Goal: Task Accomplishment & Management: Manage account settings

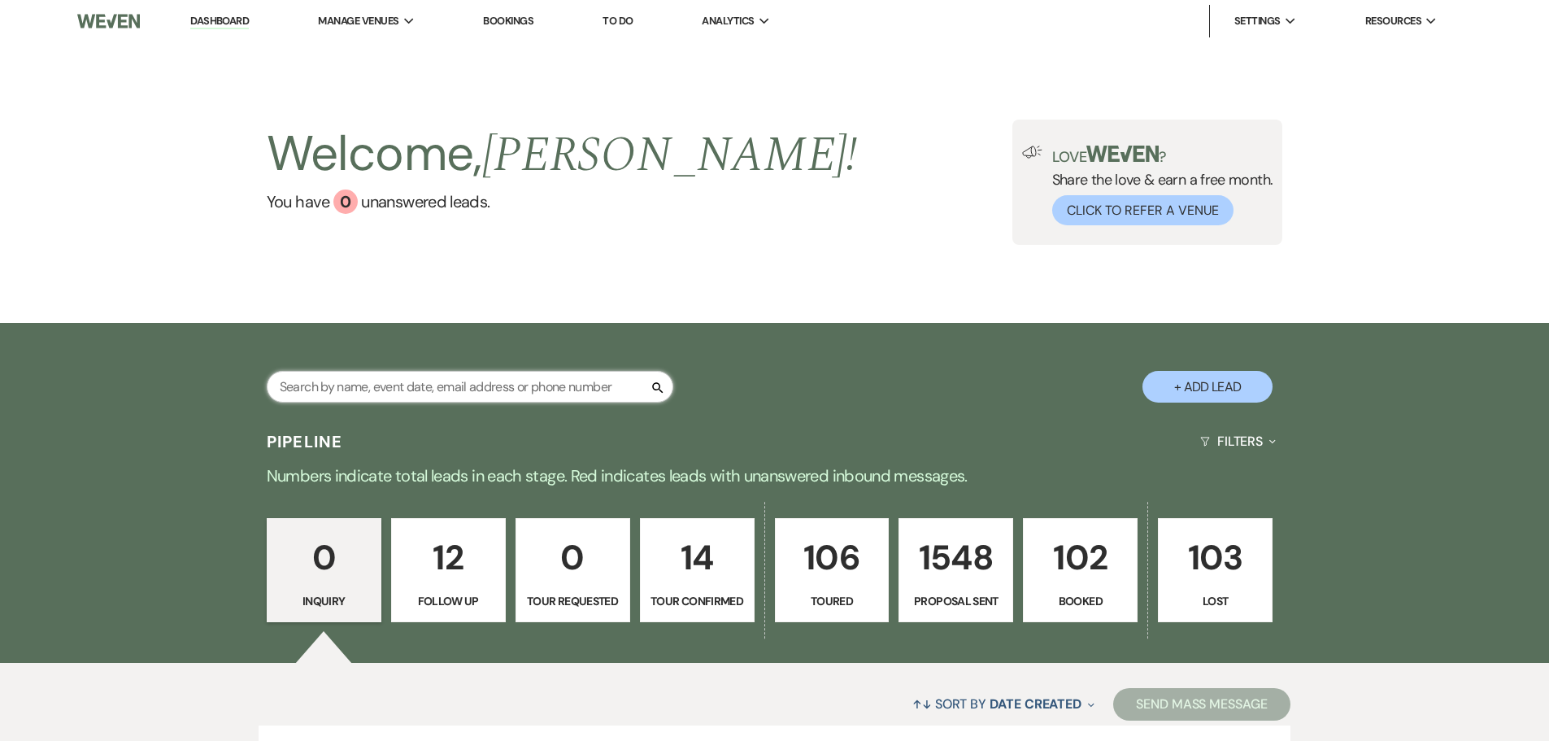
click at [468, 393] on input "text" at bounding box center [470, 387] width 406 height 32
type input "[PERSON_NAME]"
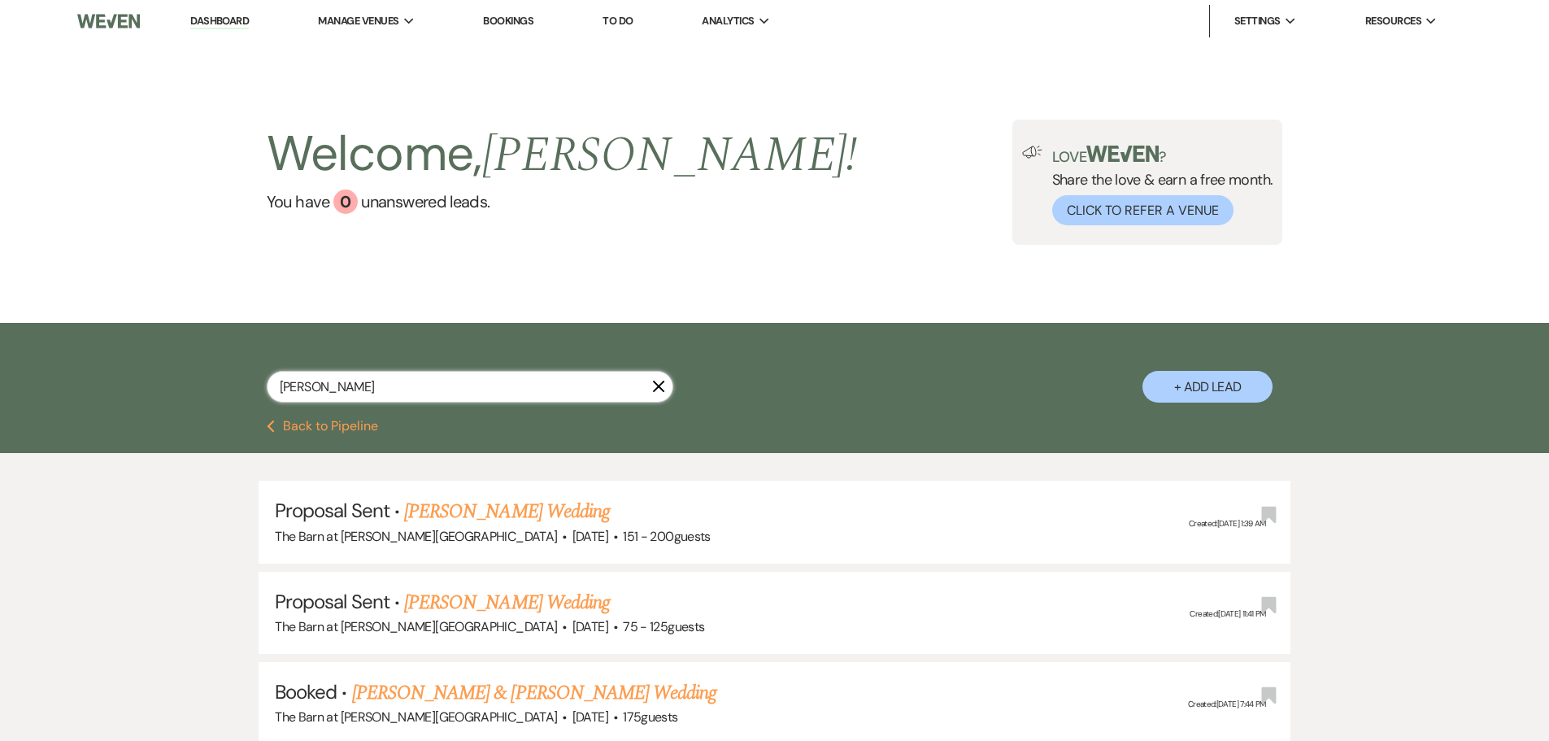
select select "6"
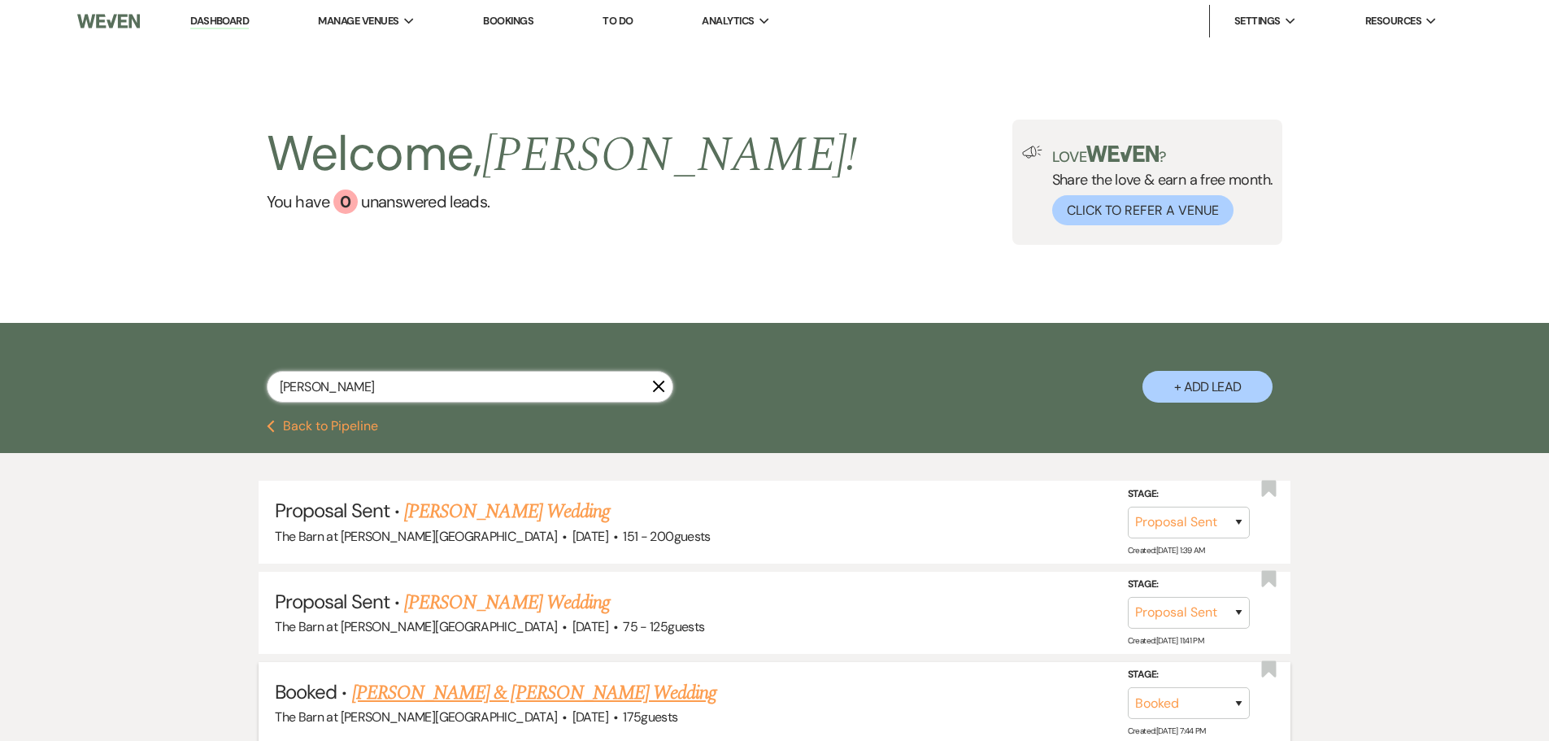
type input "[PERSON_NAME]"
click at [494, 690] on link "[PERSON_NAME] & [PERSON_NAME] Wedding" at bounding box center [534, 692] width 364 height 29
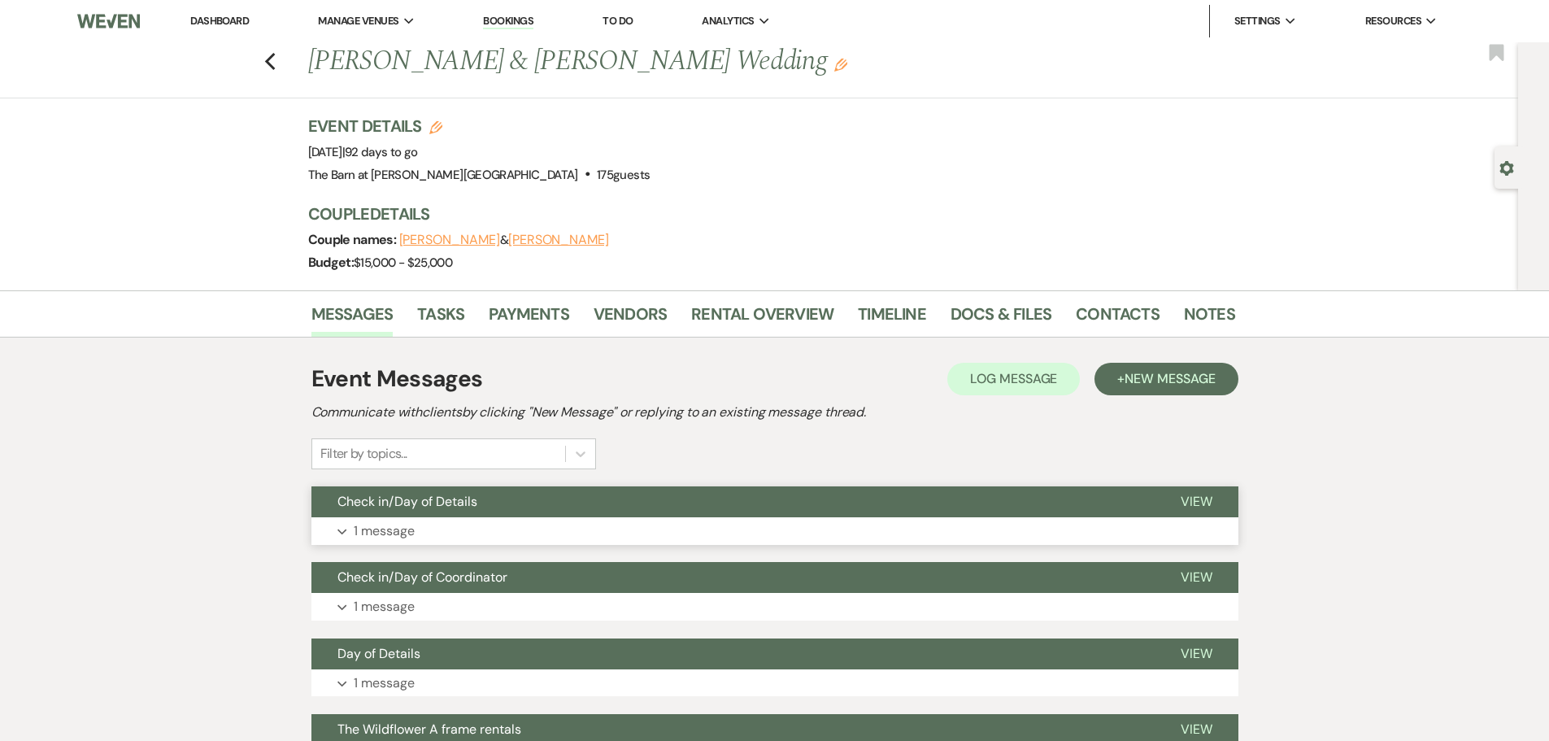
click at [487, 531] on button "Expand 1 message" at bounding box center [774, 531] width 927 height 28
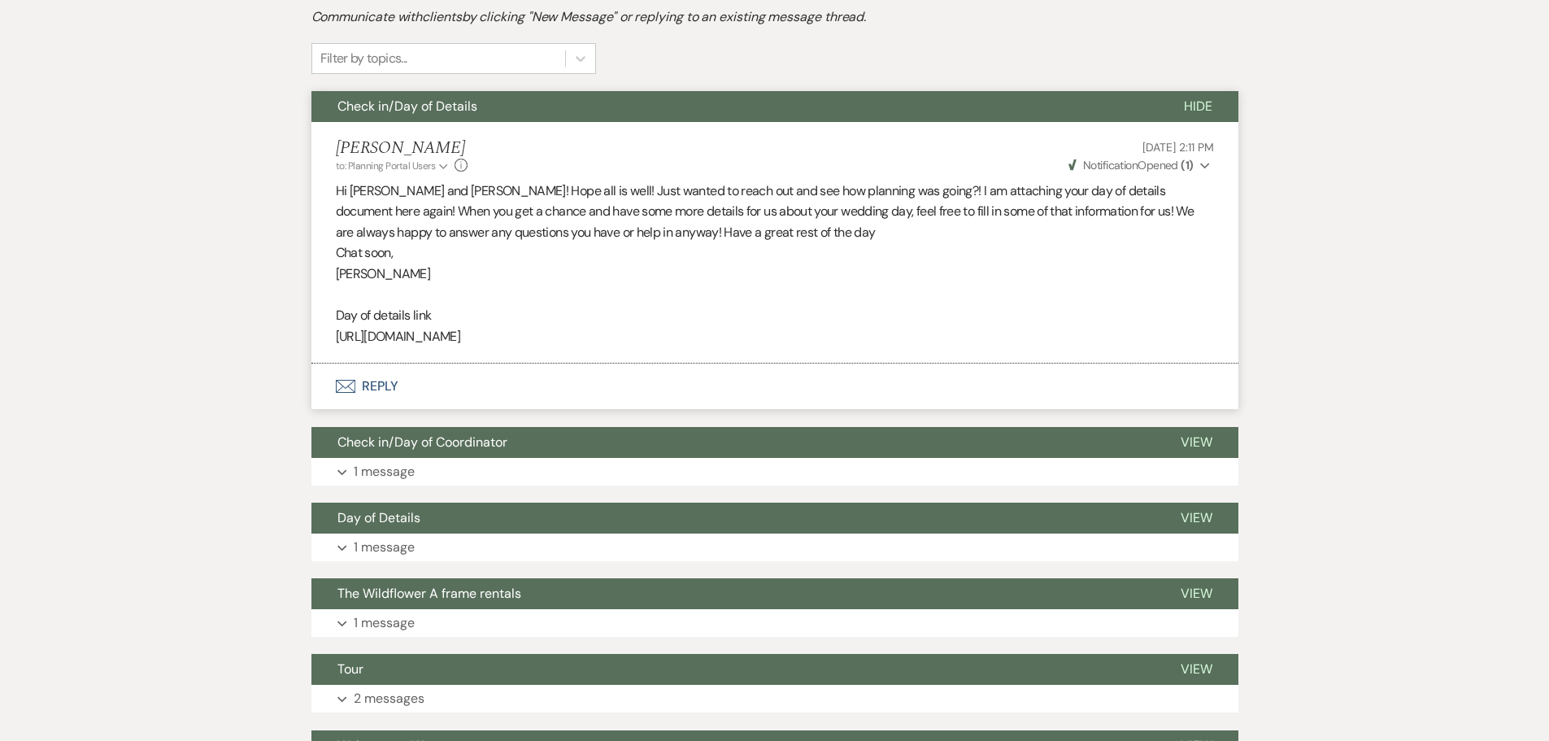
scroll to position [406, 0]
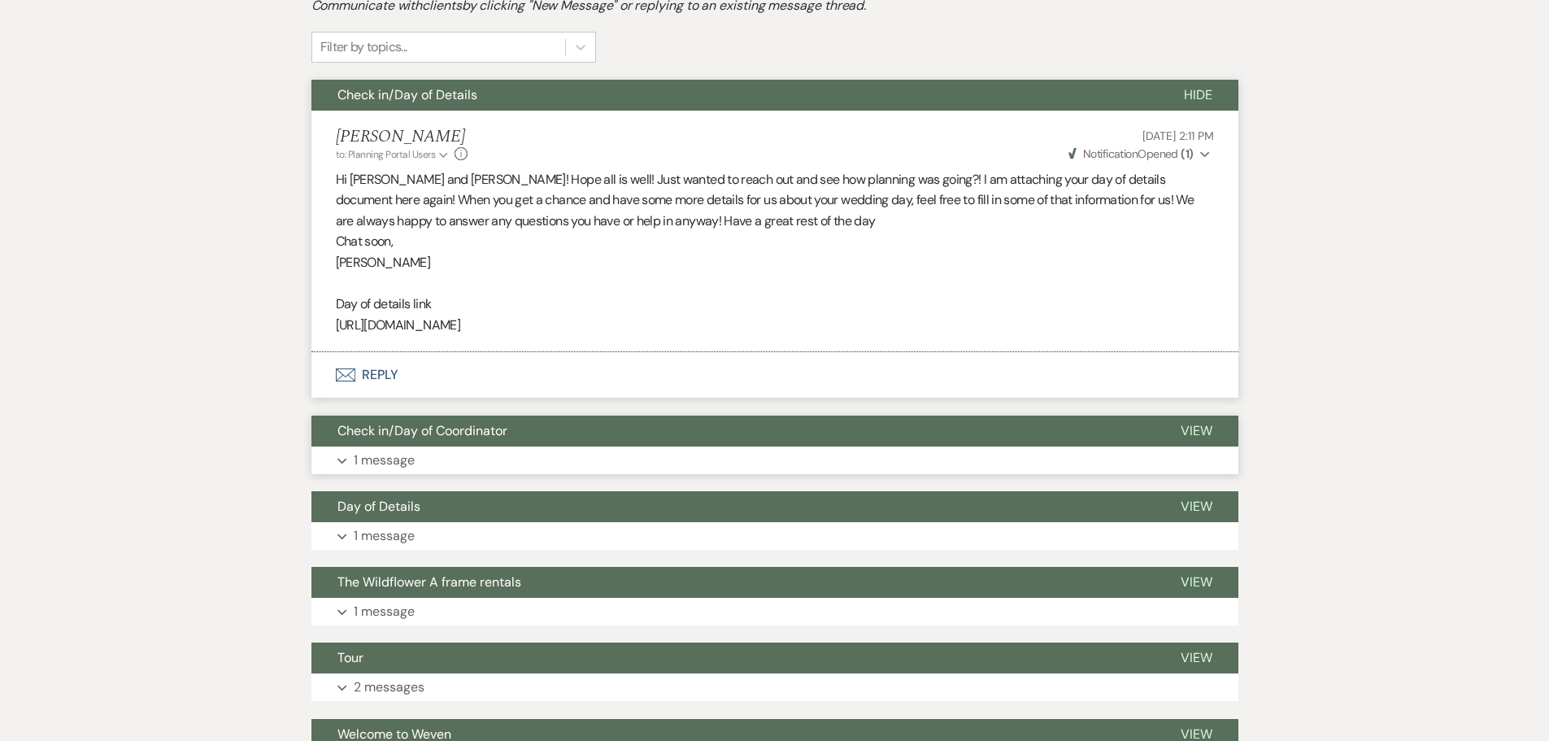
click at [424, 465] on button "Expand 1 message" at bounding box center [774, 460] width 927 height 28
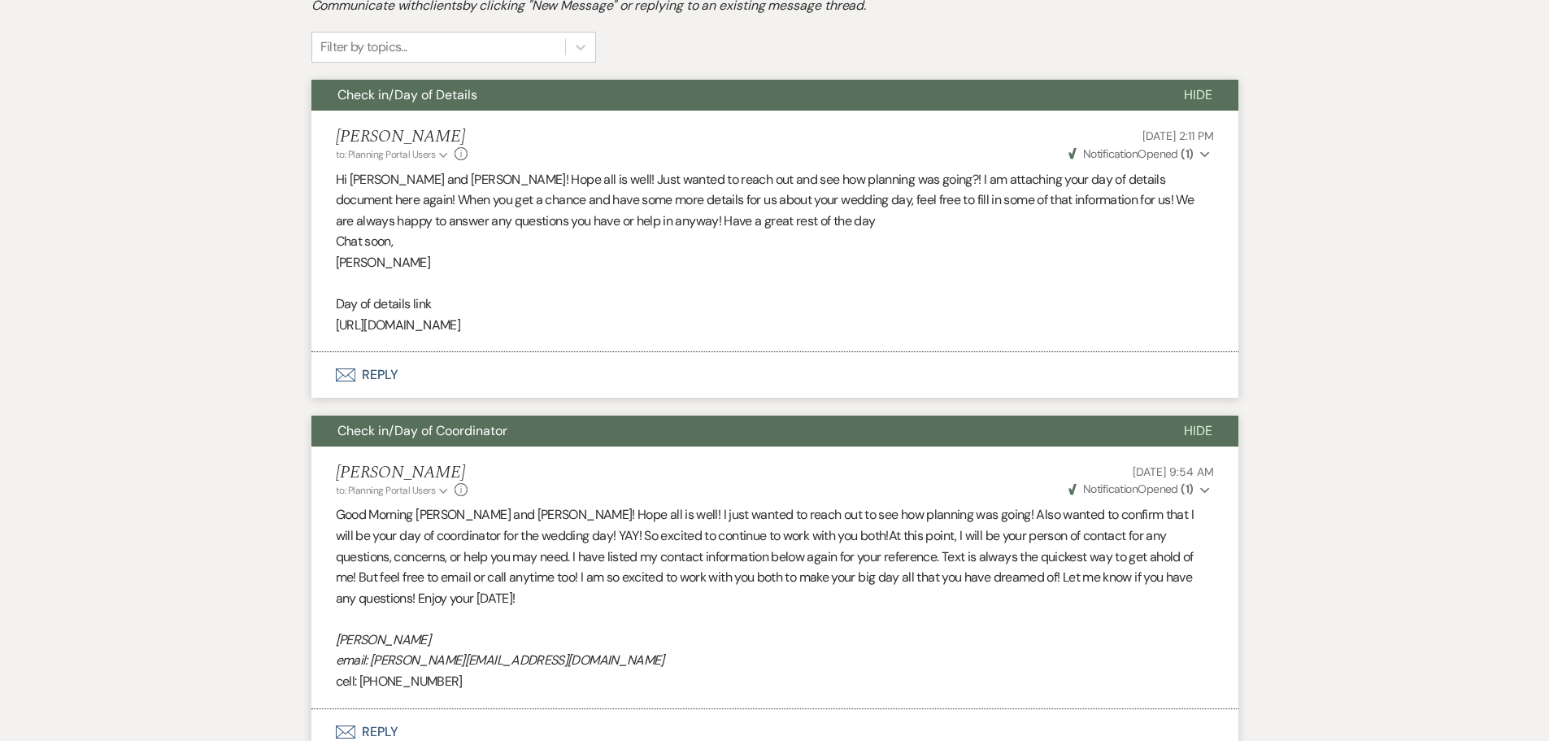
click at [476, 431] on span "Check in/Day of Coordinator" at bounding box center [422, 430] width 170 height 17
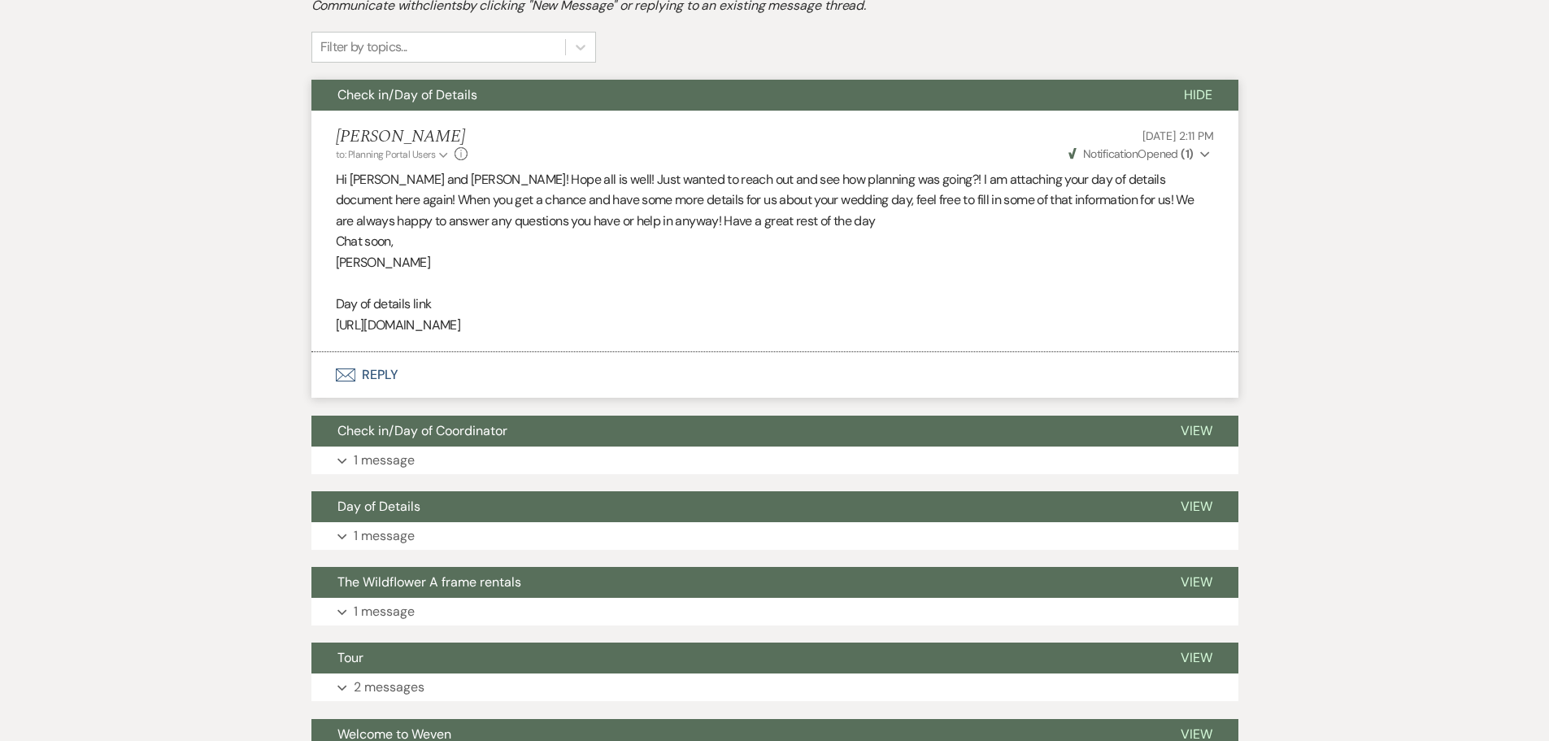
click at [403, 95] on span "Check in/Day of Details" at bounding box center [407, 94] width 140 height 17
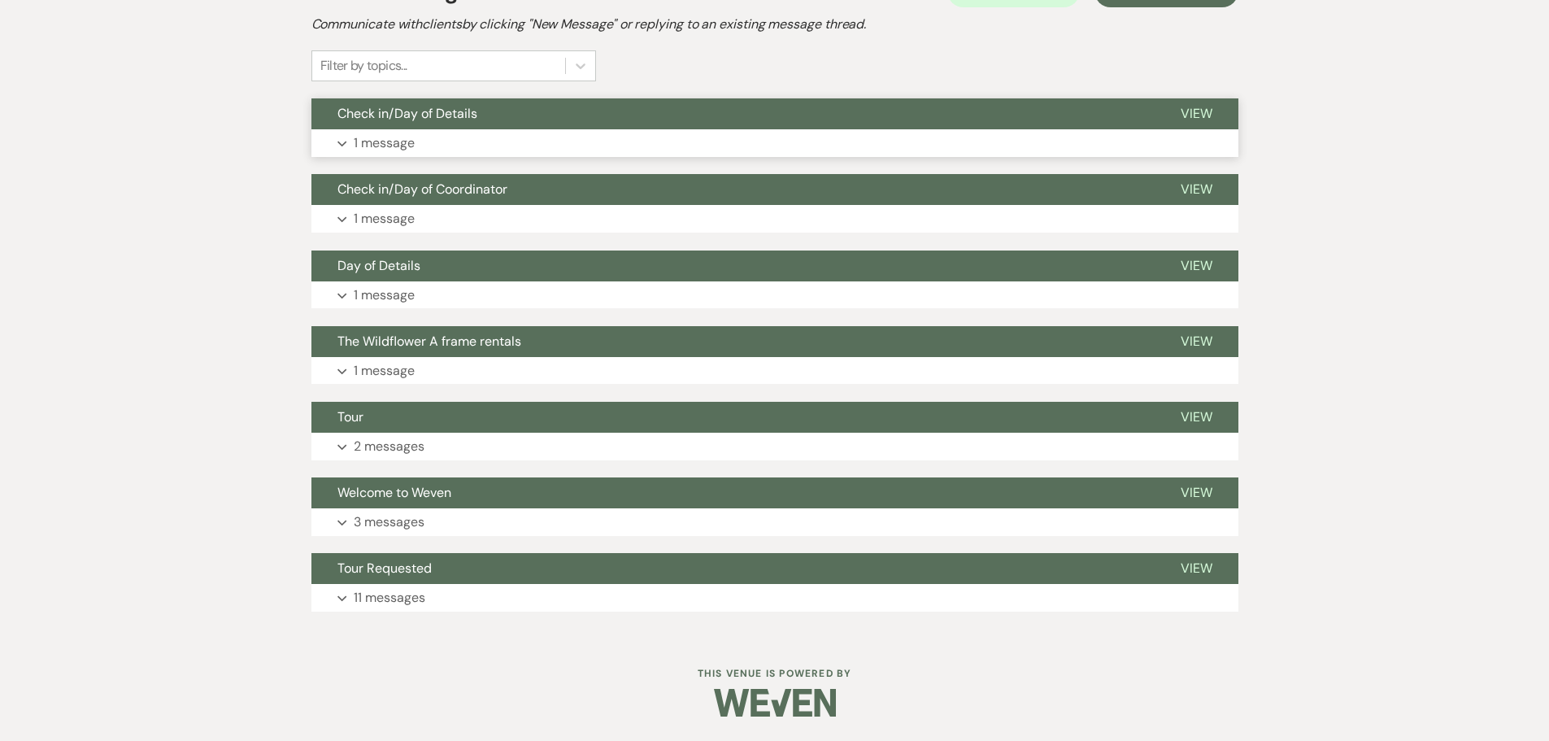
click at [415, 119] on span "Check in/Day of Details" at bounding box center [407, 113] width 140 height 17
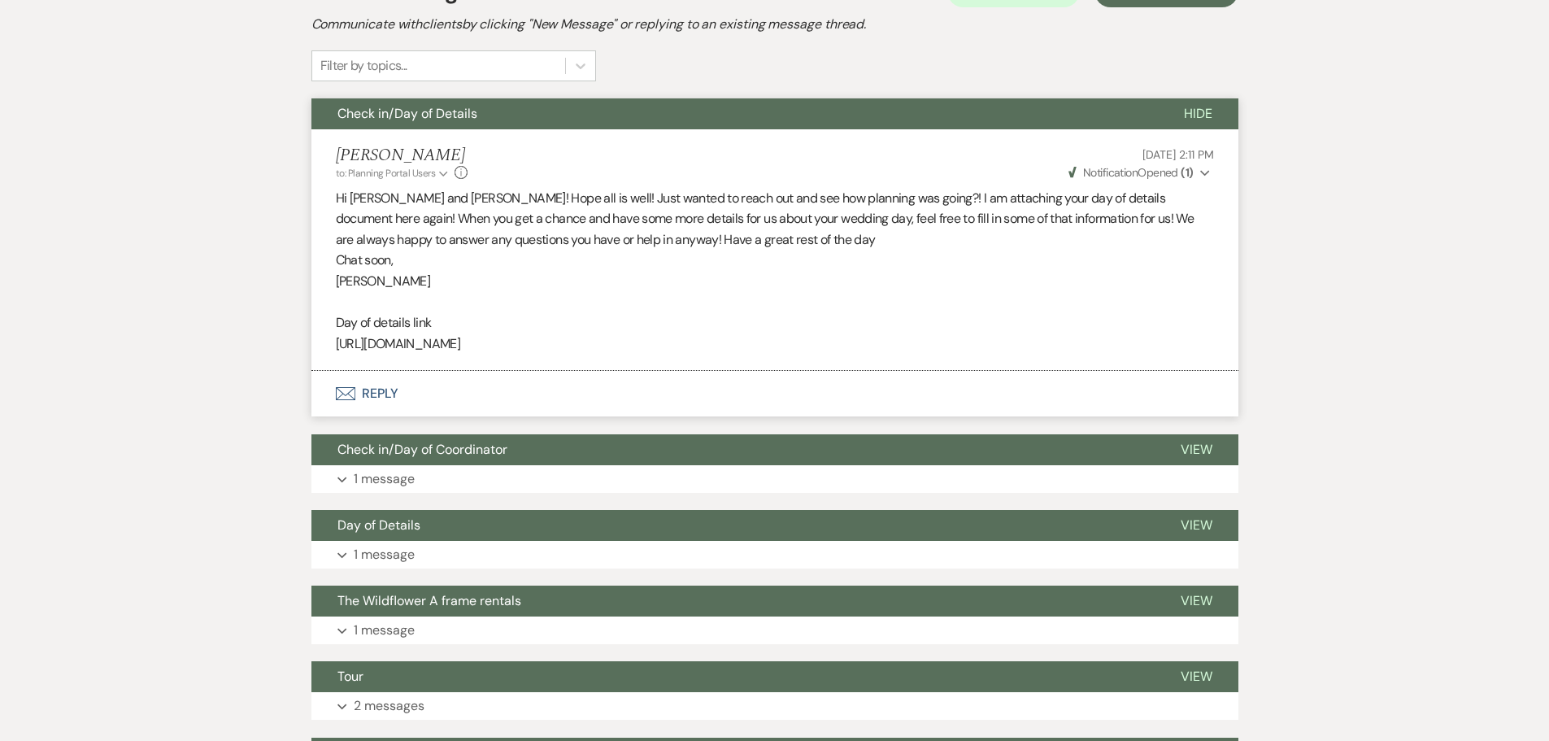
scroll to position [406, 0]
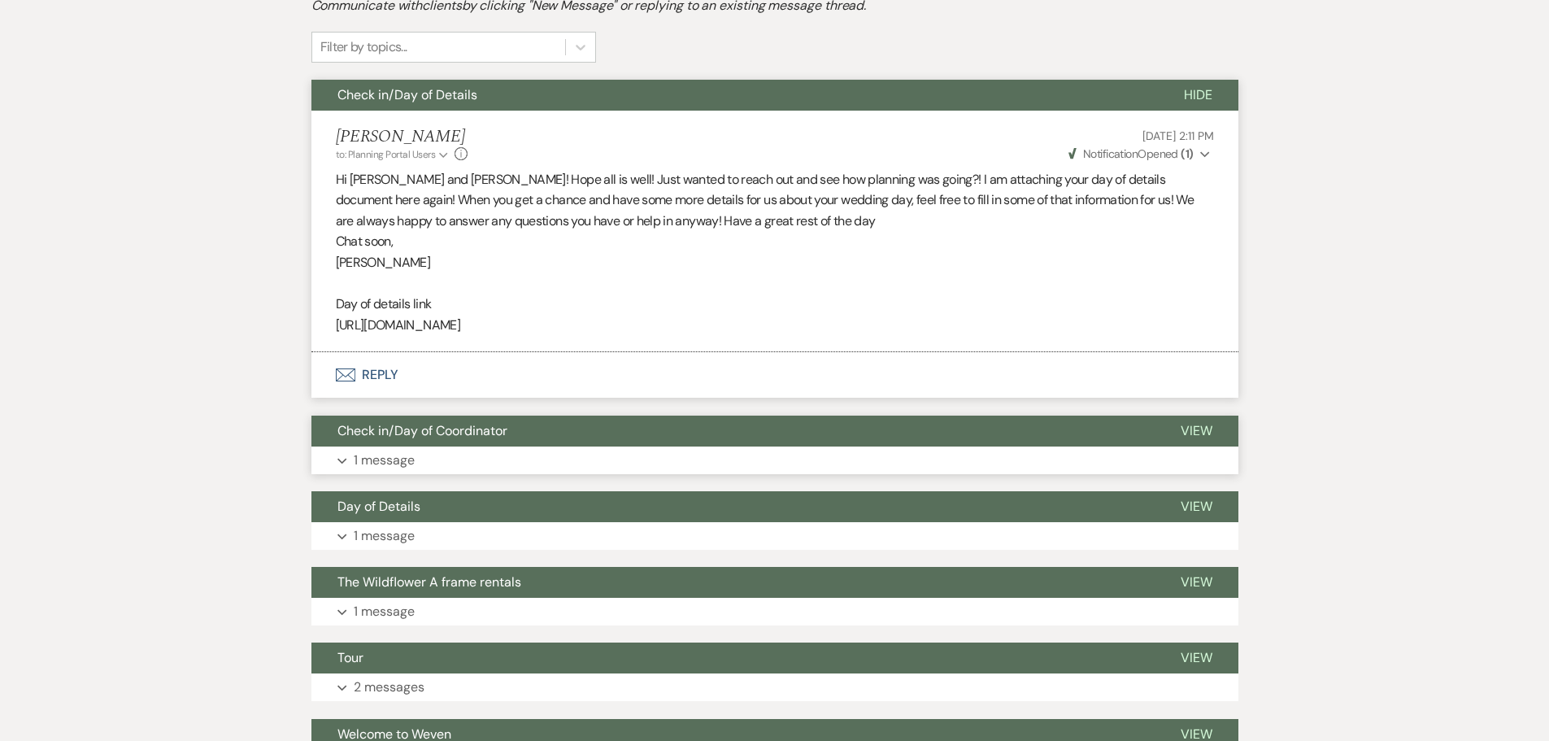
click at [396, 444] on button "Check in/Day of Coordinator" at bounding box center [732, 430] width 843 height 31
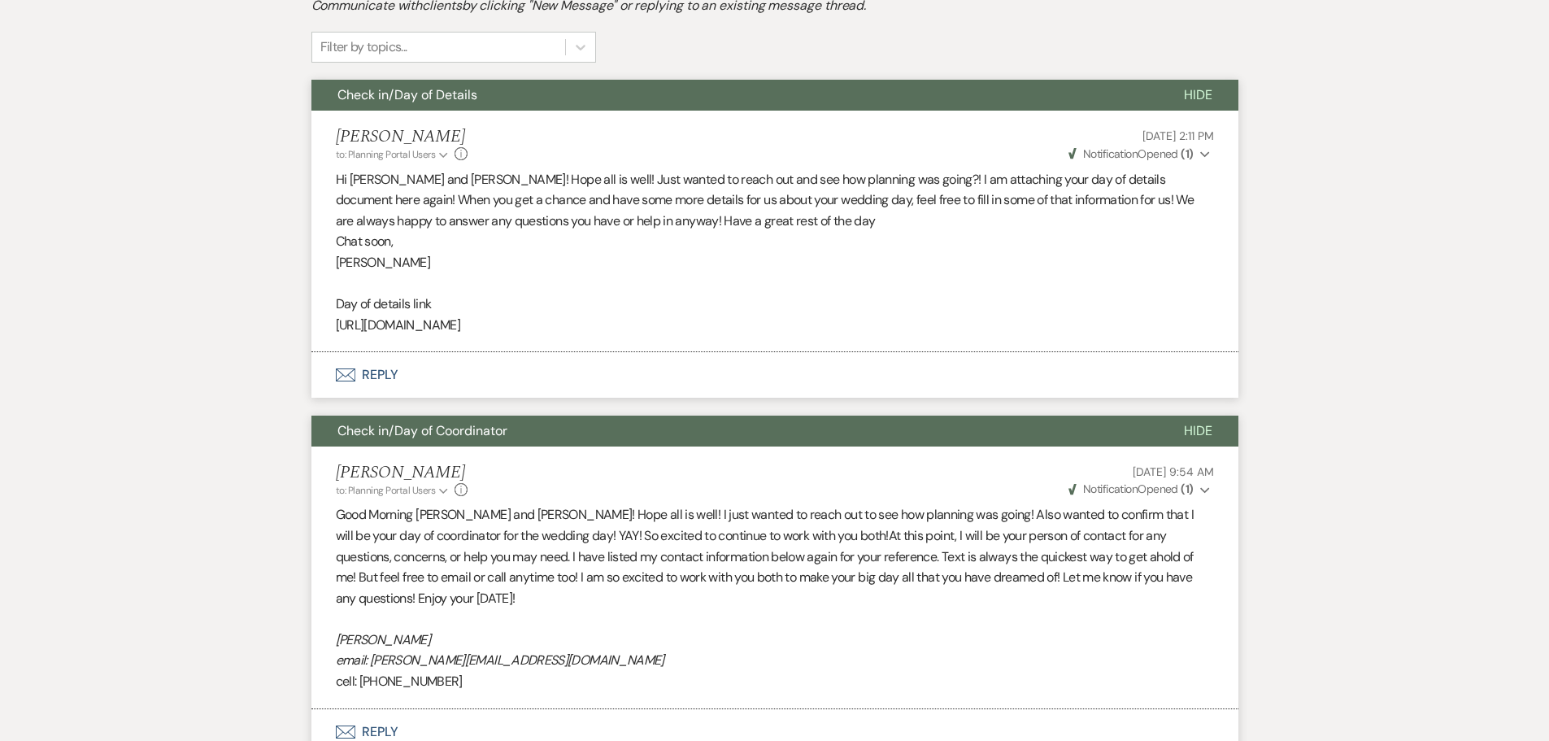
click at [396, 444] on button "Check in/Day of Coordinator" at bounding box center [734, 430] width 846 height 31
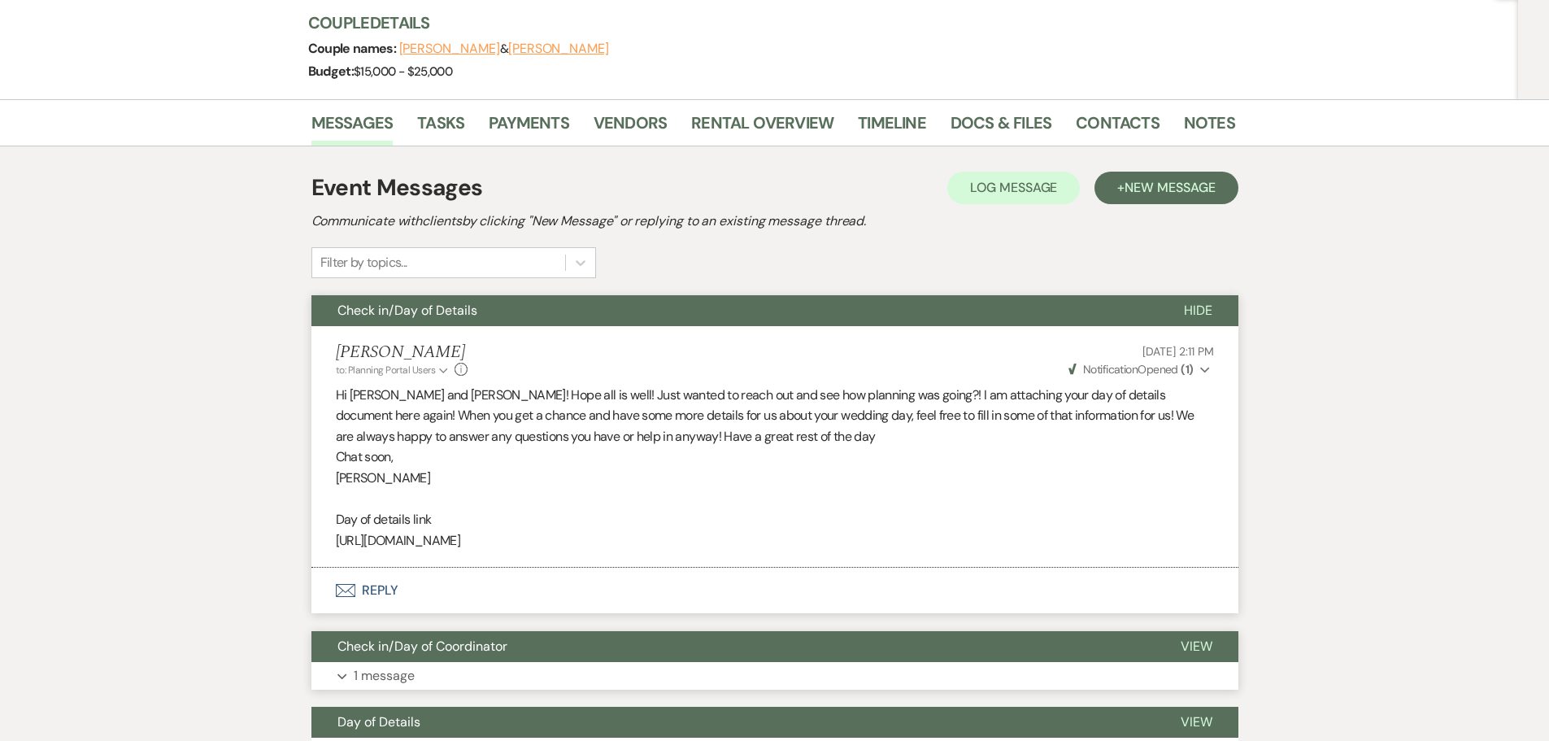
scroll to position [163, 0]
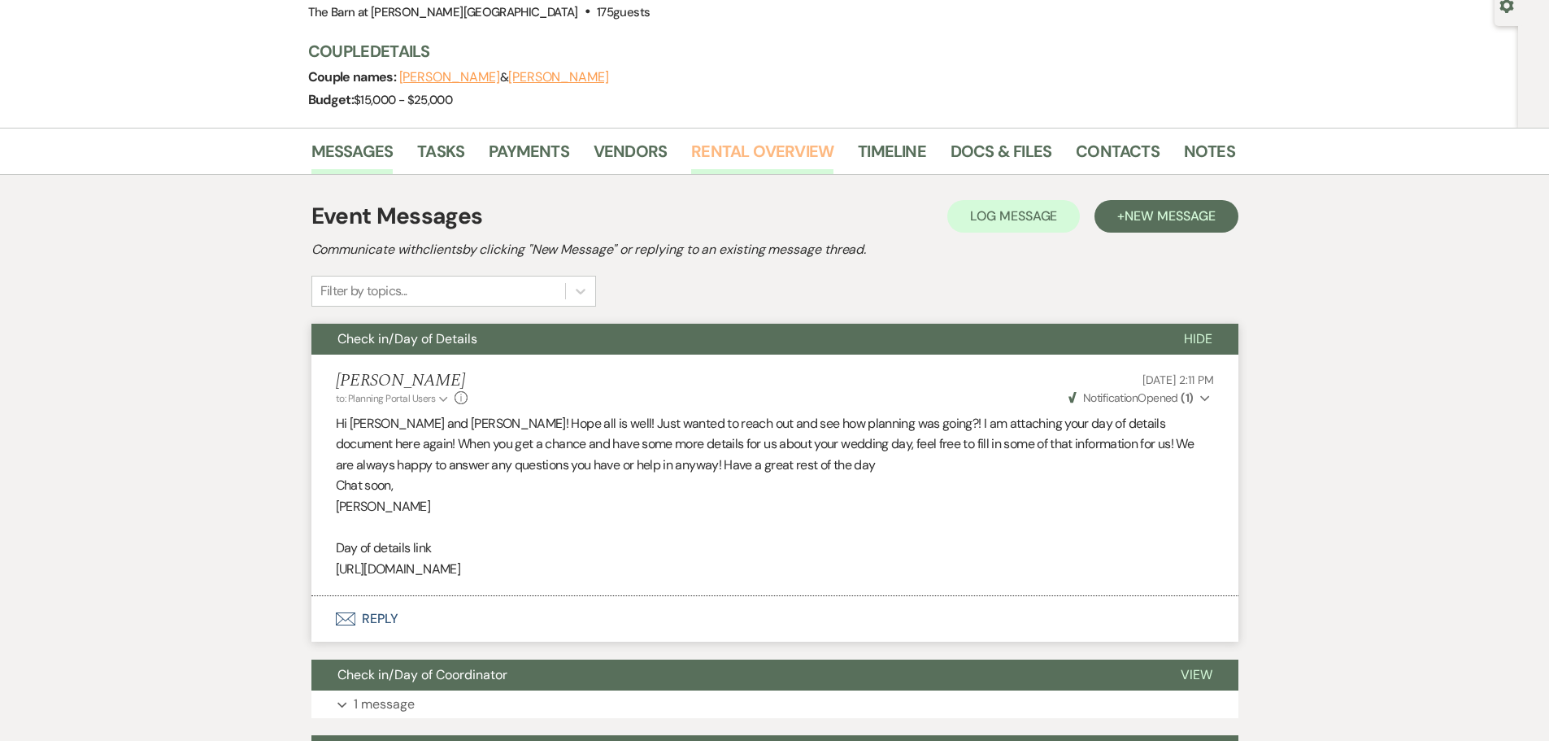
click at [810, 156] on link "Rental Overview" at bounding box center [762, 156] width 142 height 36
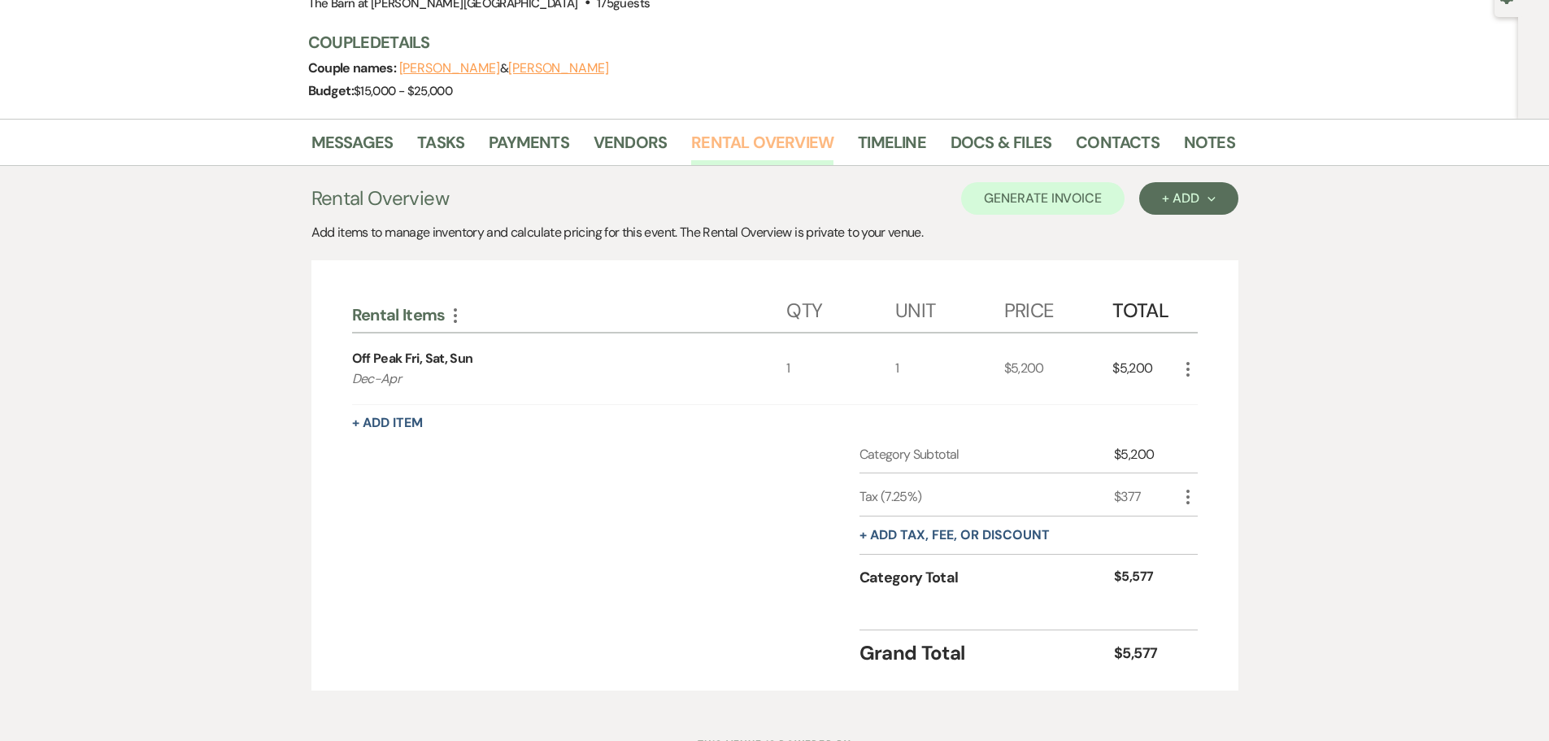
scroll to position [80, 0]
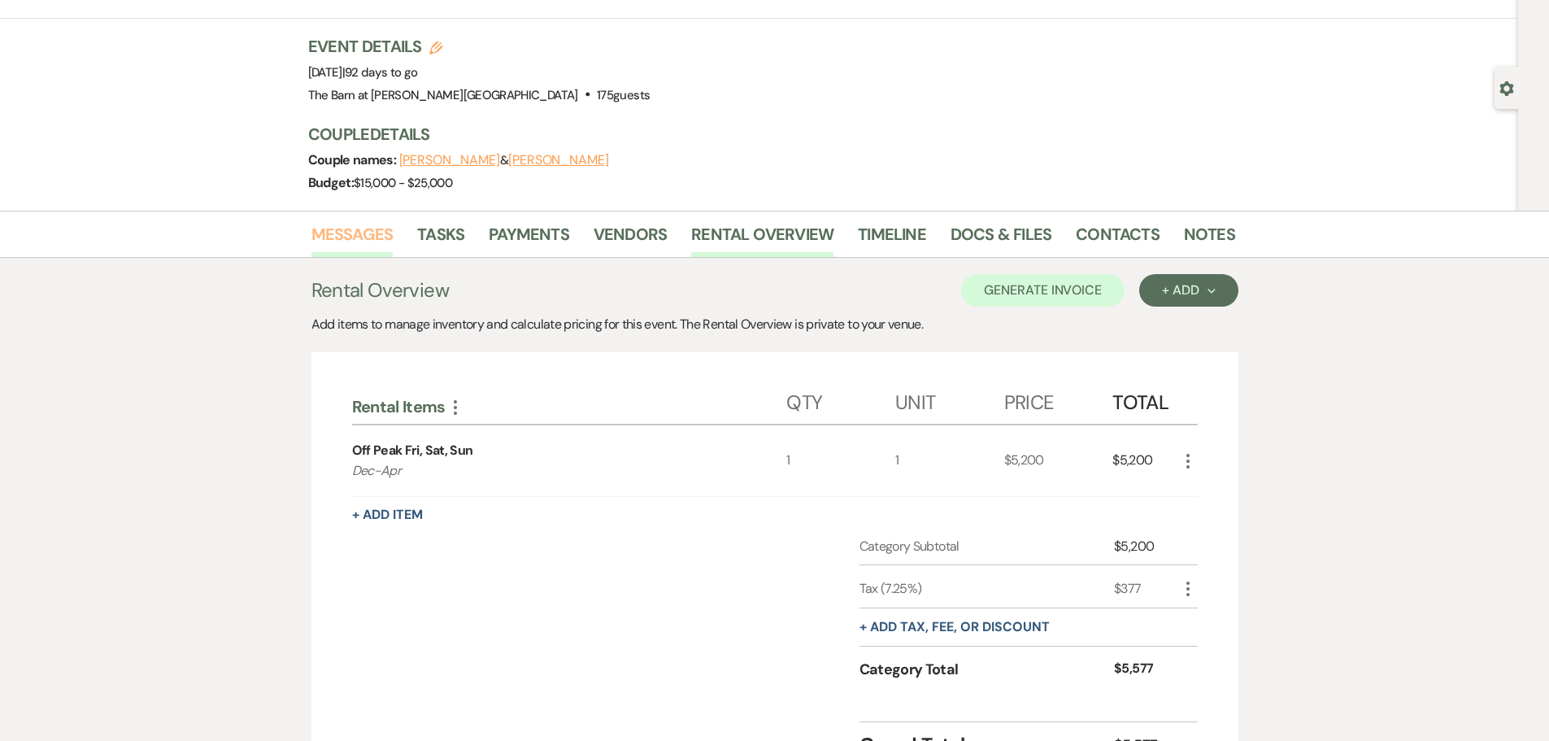
click at [340, 230] on link "Messages" at bounding box center [352, 239] width 82 height 36
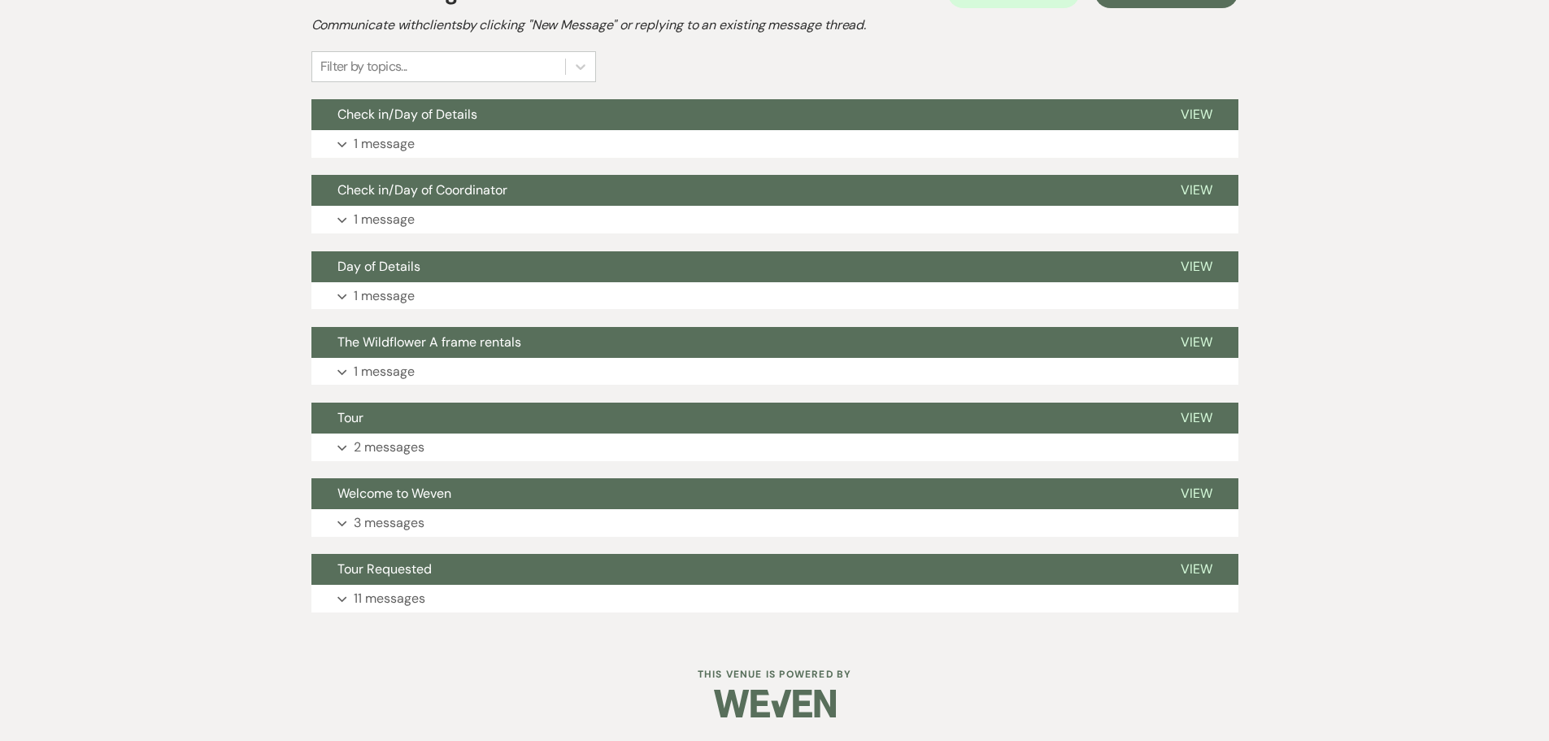
scroll to position [388, 0]
click at [393, 285] on p "1 message" at bounding box center [384, 295] width 61 height 21
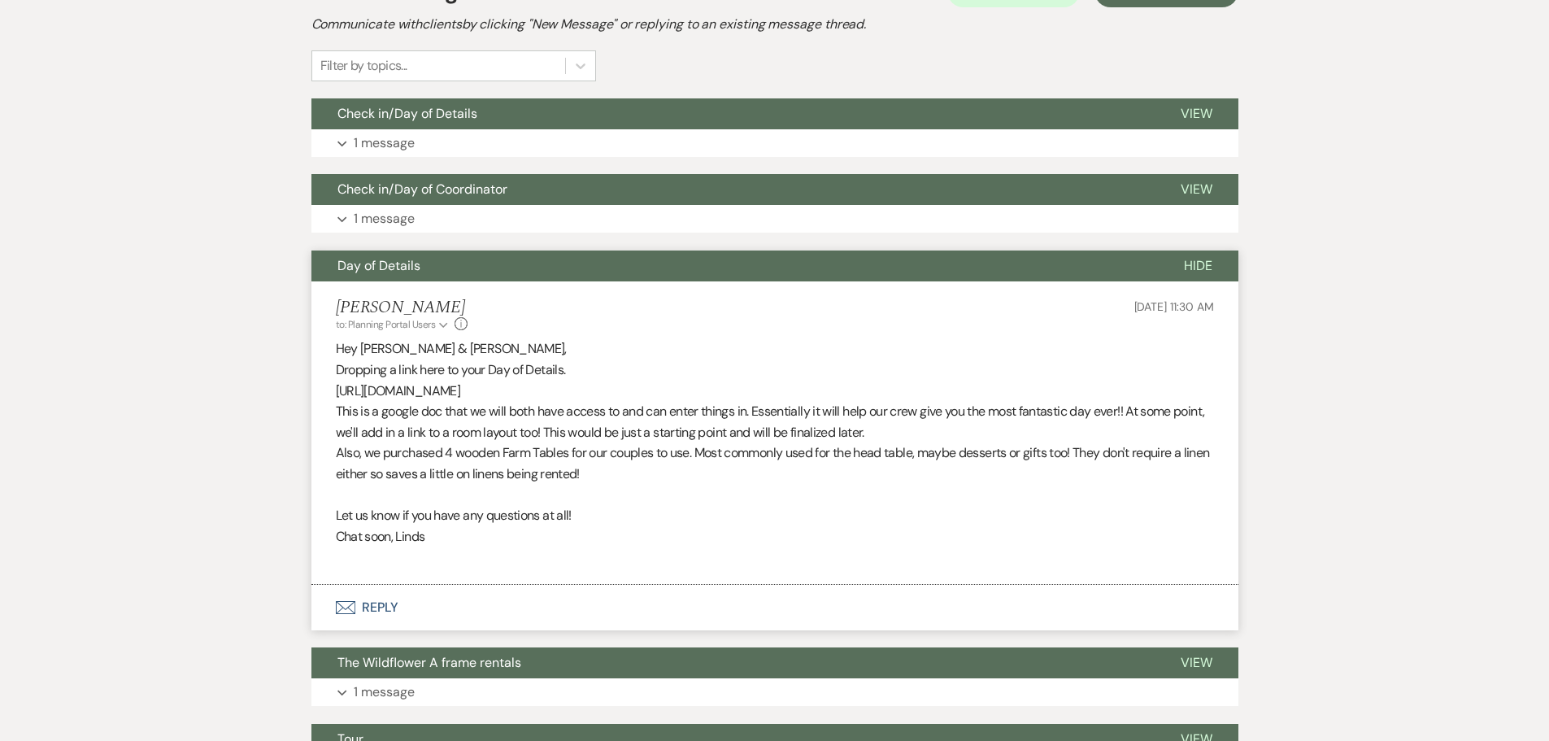
click at [421, 275] on button "Day of Details" at bounding box center [734, 265] width 846 height 31
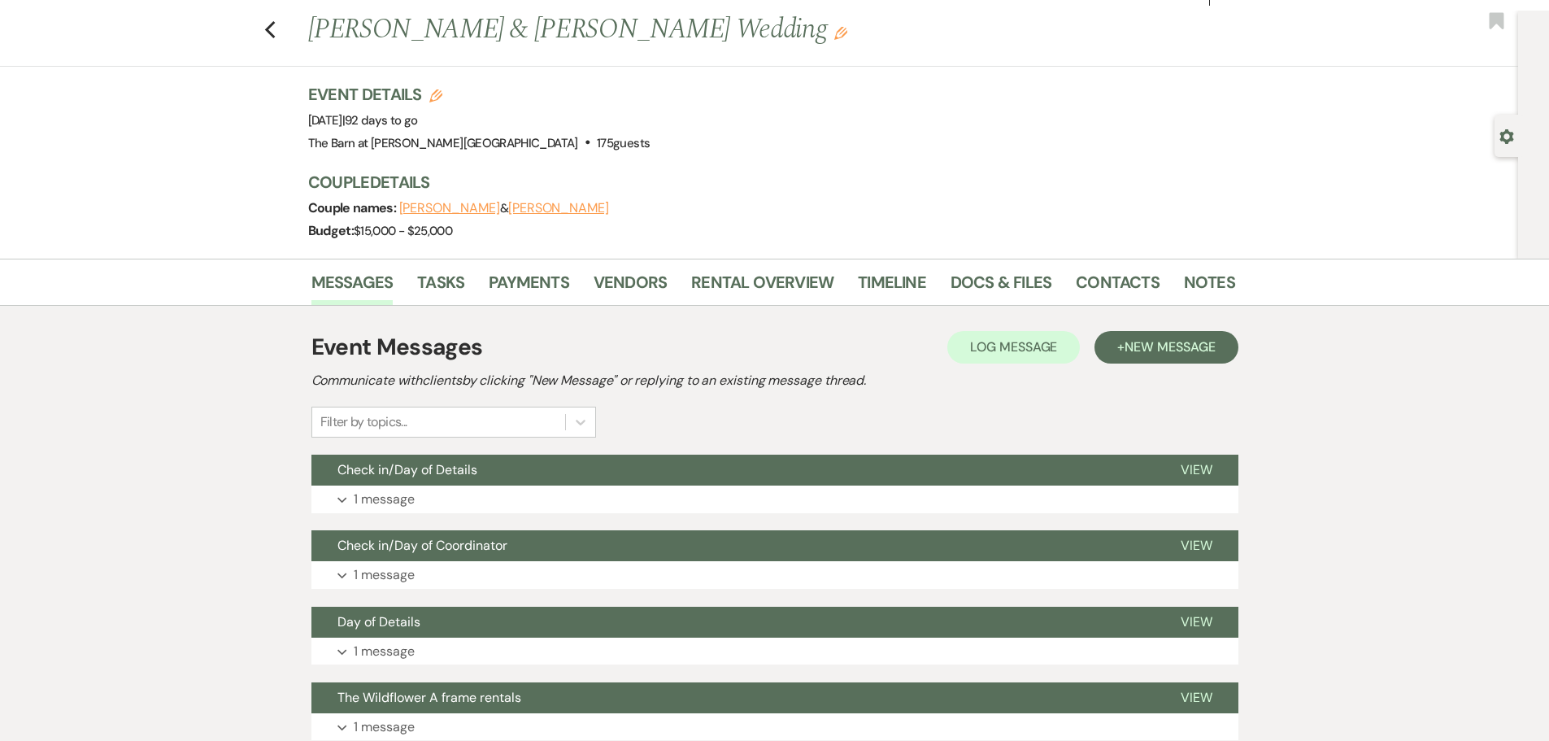
scroll to position [0, 0]
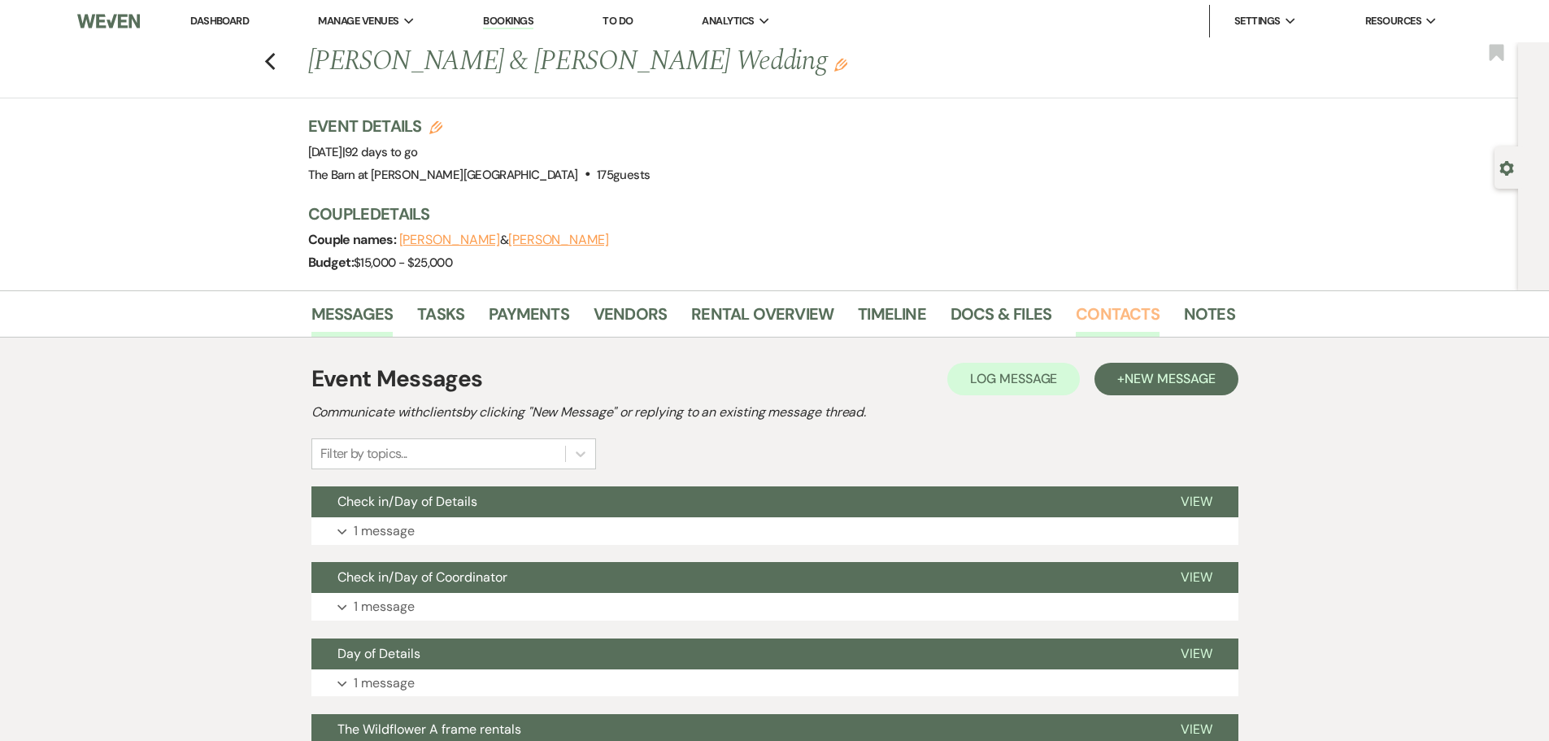
click at [1080, 312] on link "Contacts" at bounding box center [1117, 319] width 84 height 36
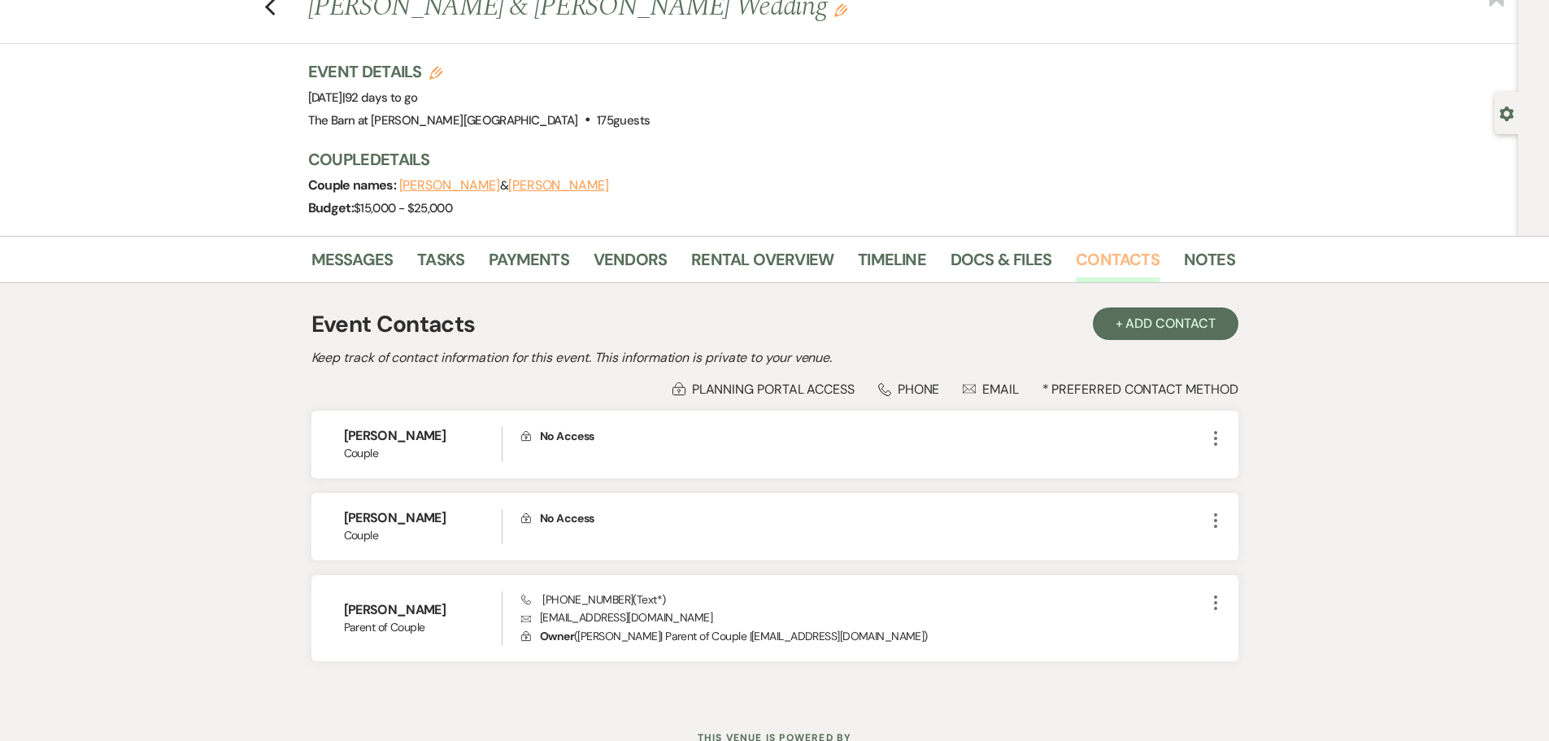
scroll to position [119, 0]
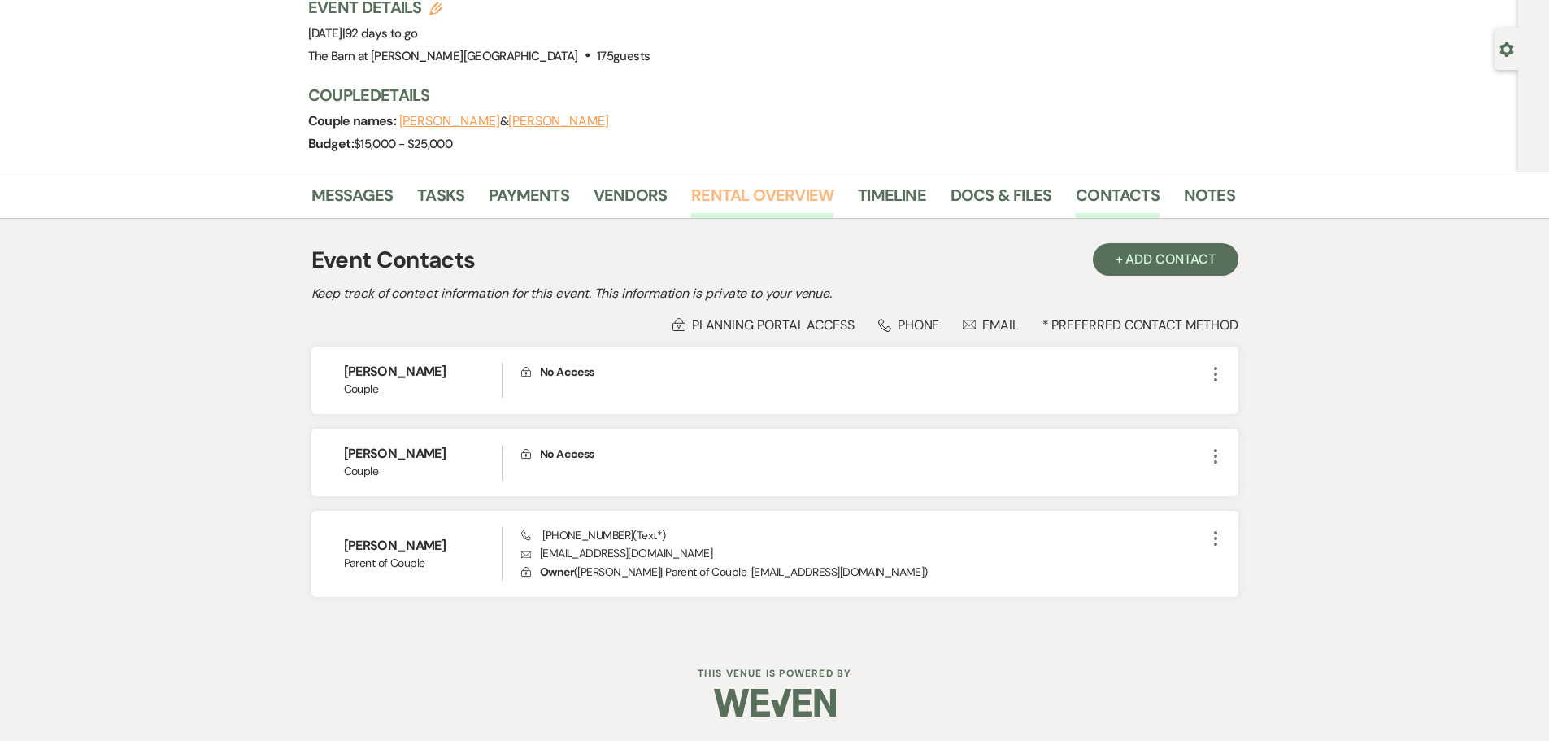
click at [741, 209] on link "Rental Overview" at bounding box center [762, 200] width 142 height 36
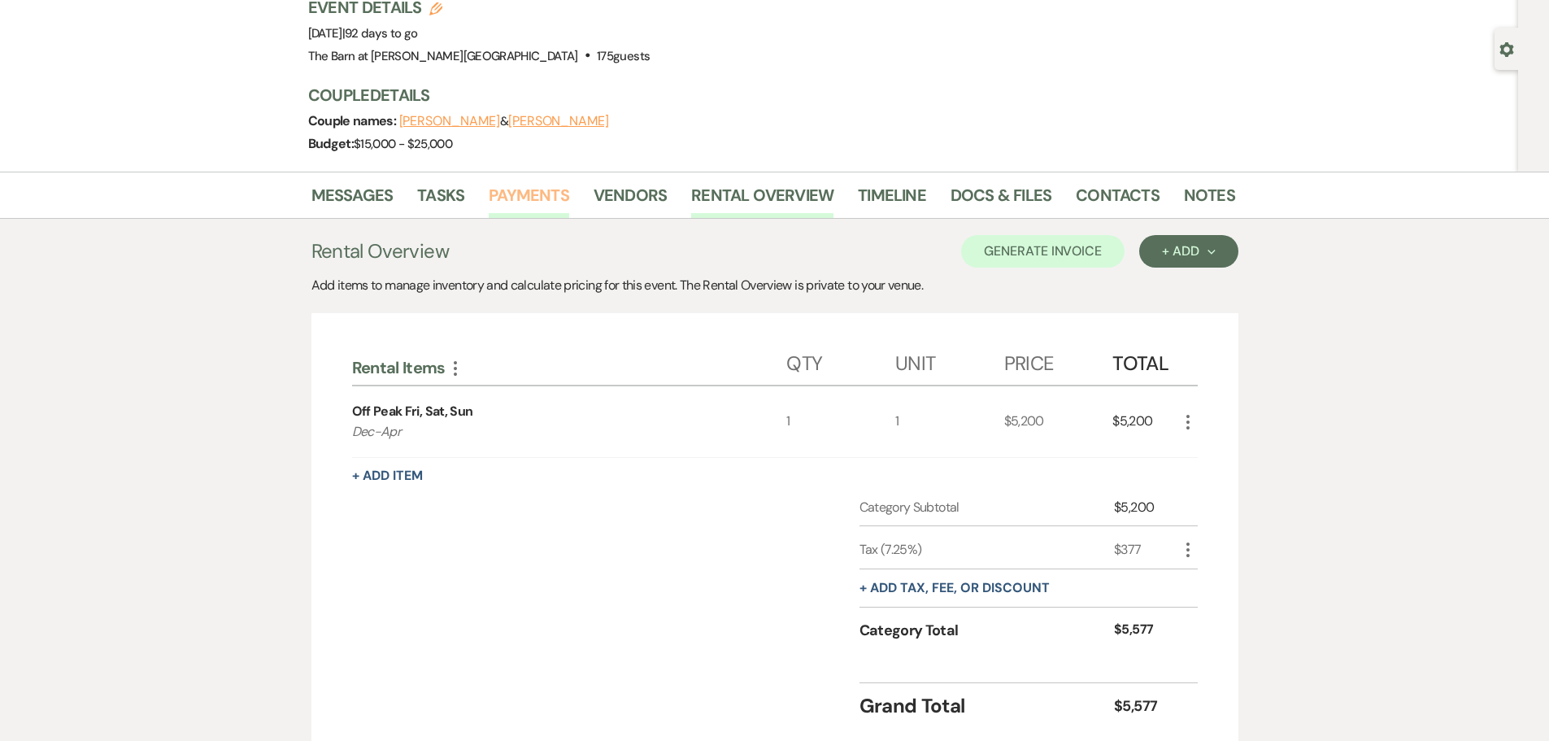
click at [532, 214] on link "Payments" at bounding box center [529, 200] width 80 height 36
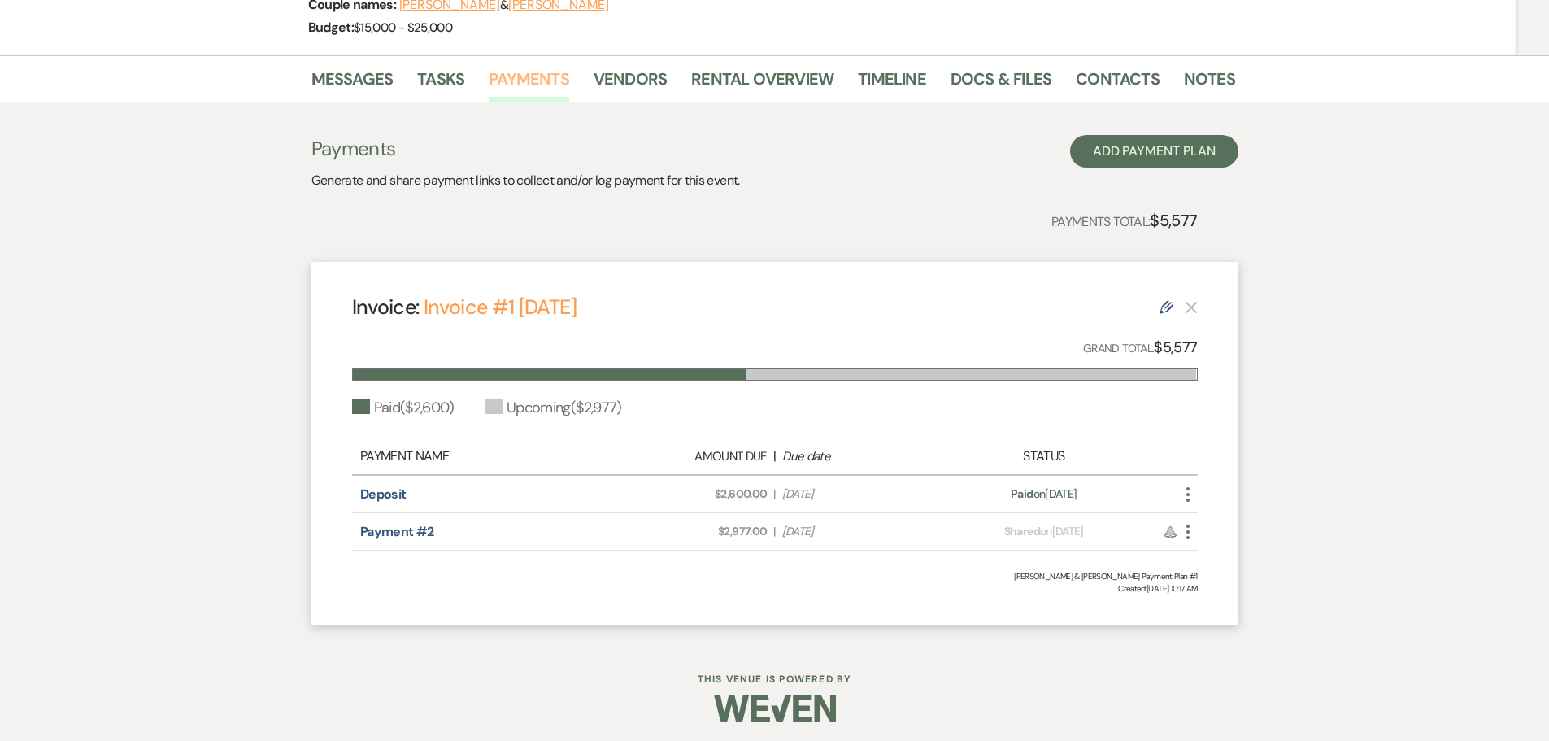
scroll to position [241, 0]
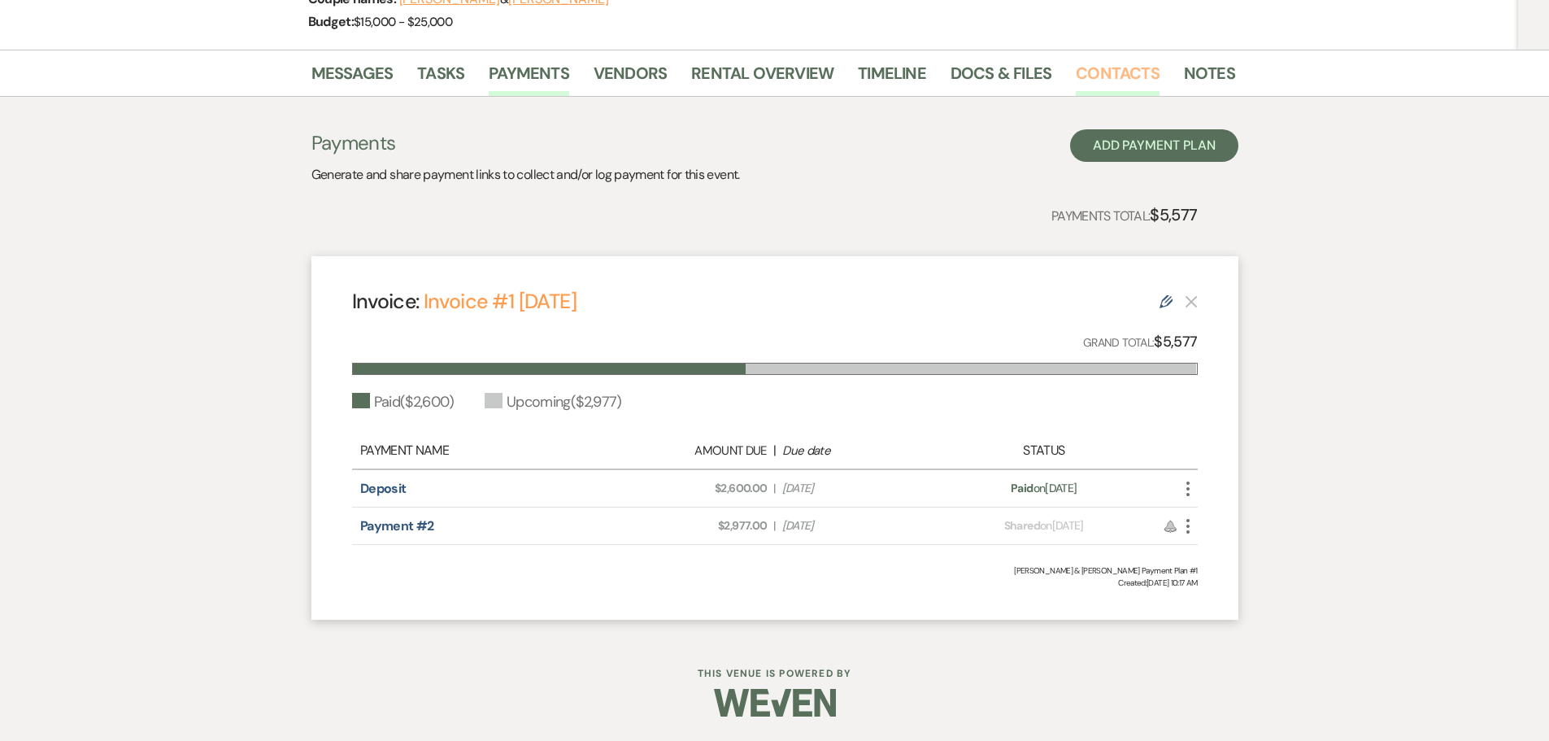
click at [1114, 80] on link "Contacts" at bounding box center [1117, 78] width 84 height 36
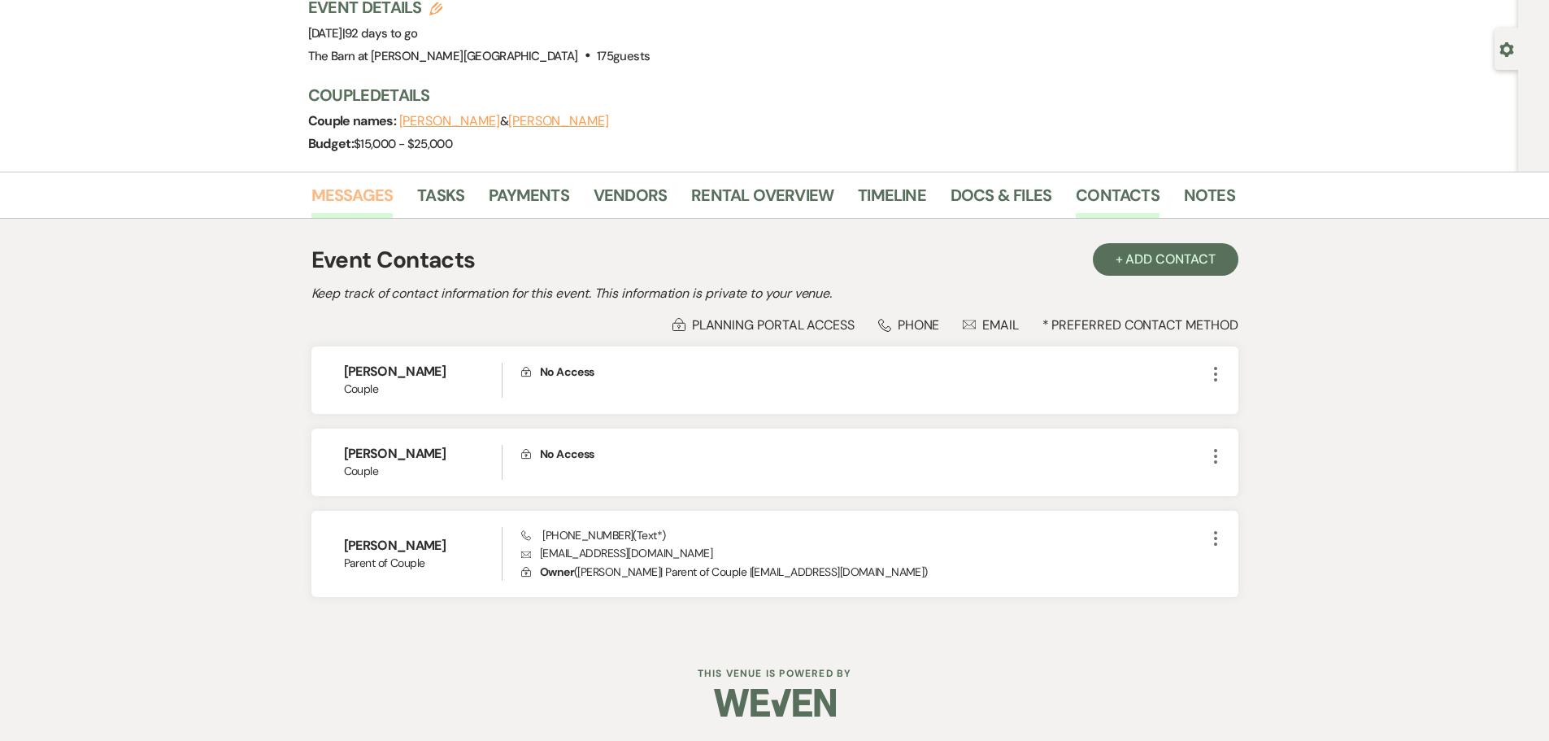
click at [339, 202] on link "Messages" at bounding box center [352, 200] width 82 height 36
